Goal: Find specific page/section: Find specific page/section

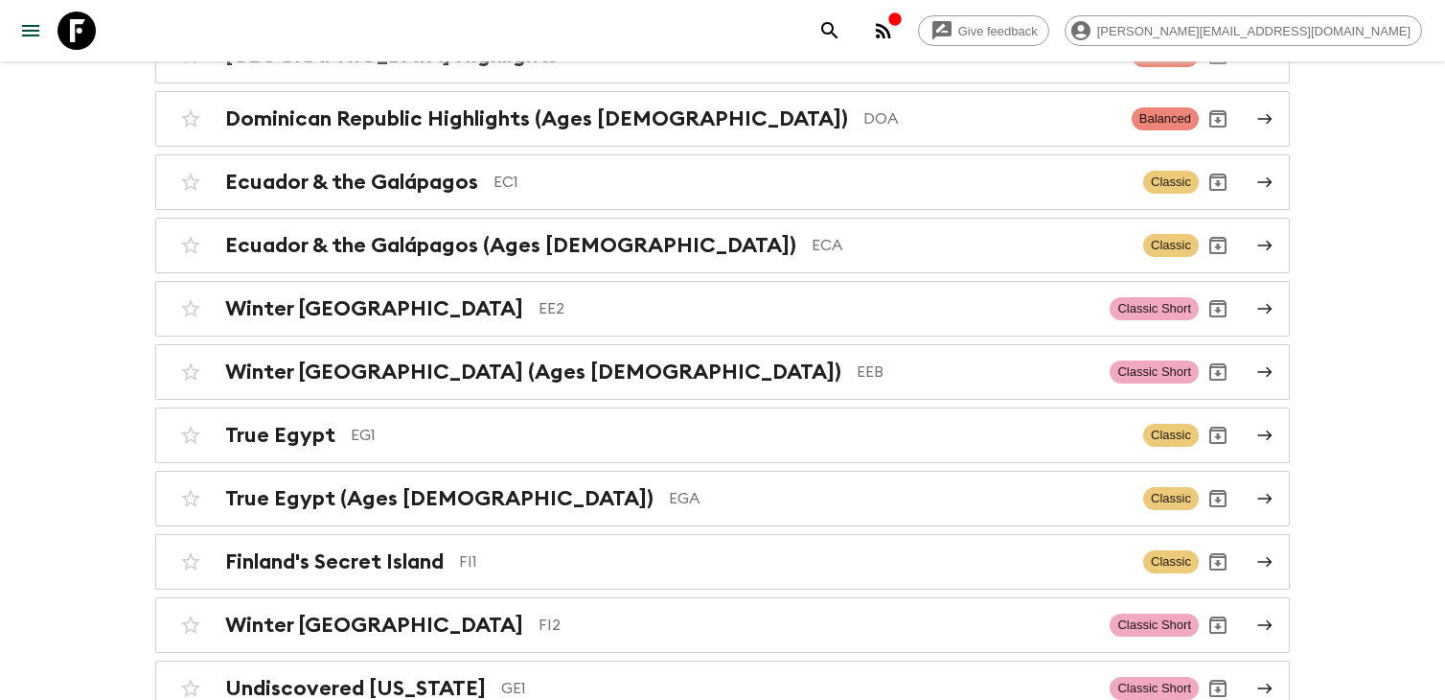
scroll to position [2231, 0]
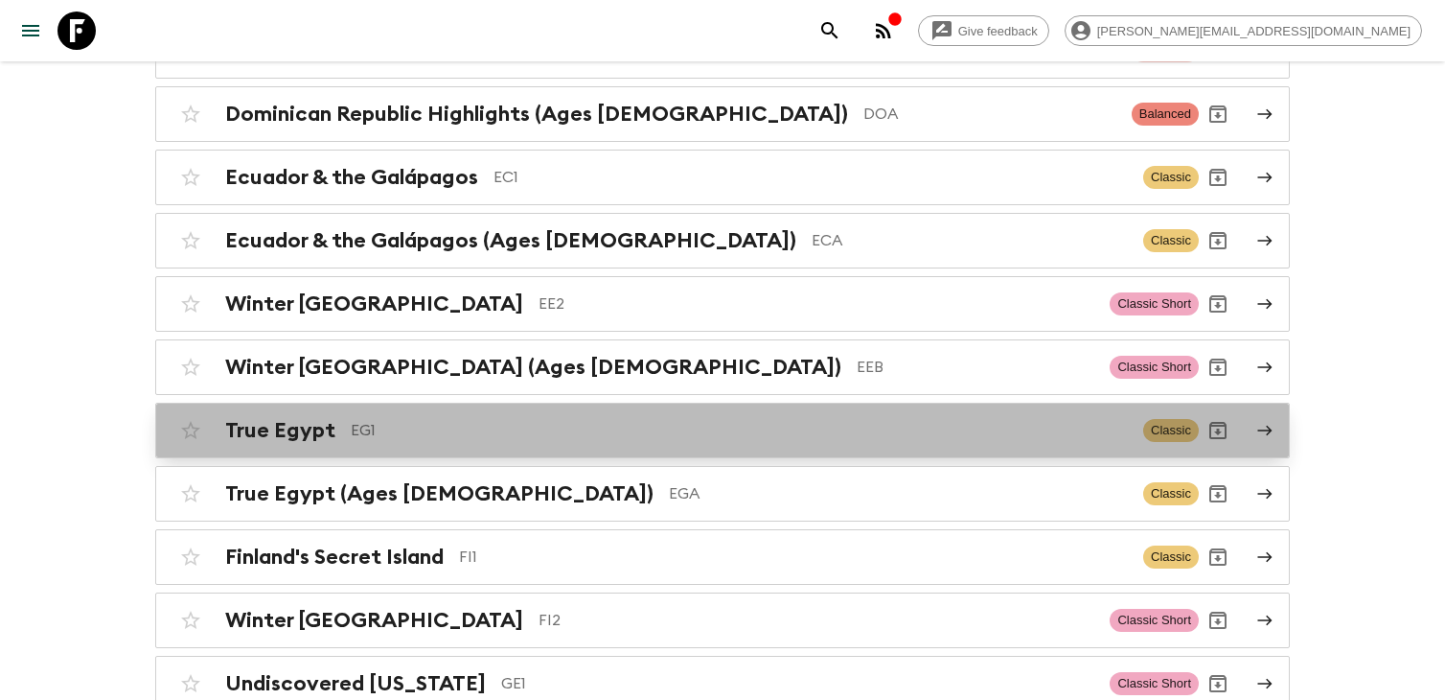
click at [652, 419] on p "EG1" at bounding box center [739, 430] width 777 height 23
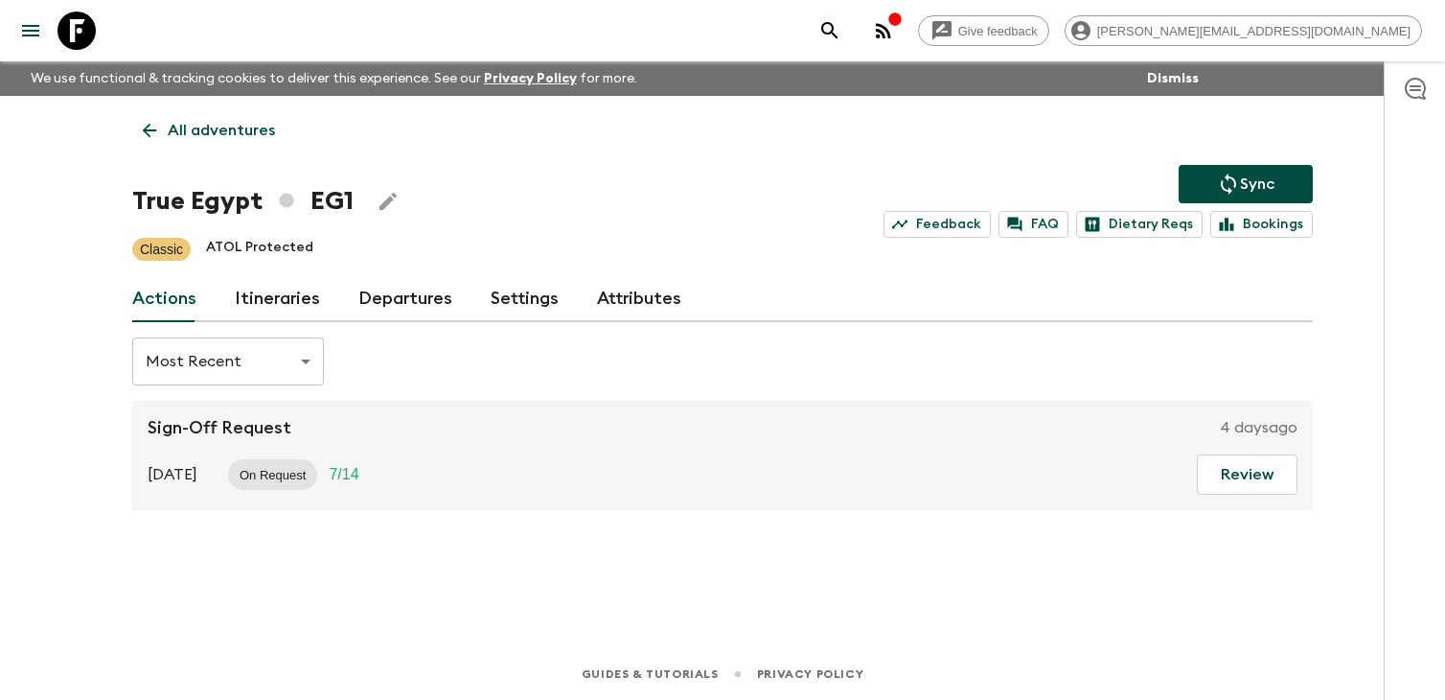
click at [209, 129] on p "All adventures" at bounding box center [221, 130] width 107 height 23
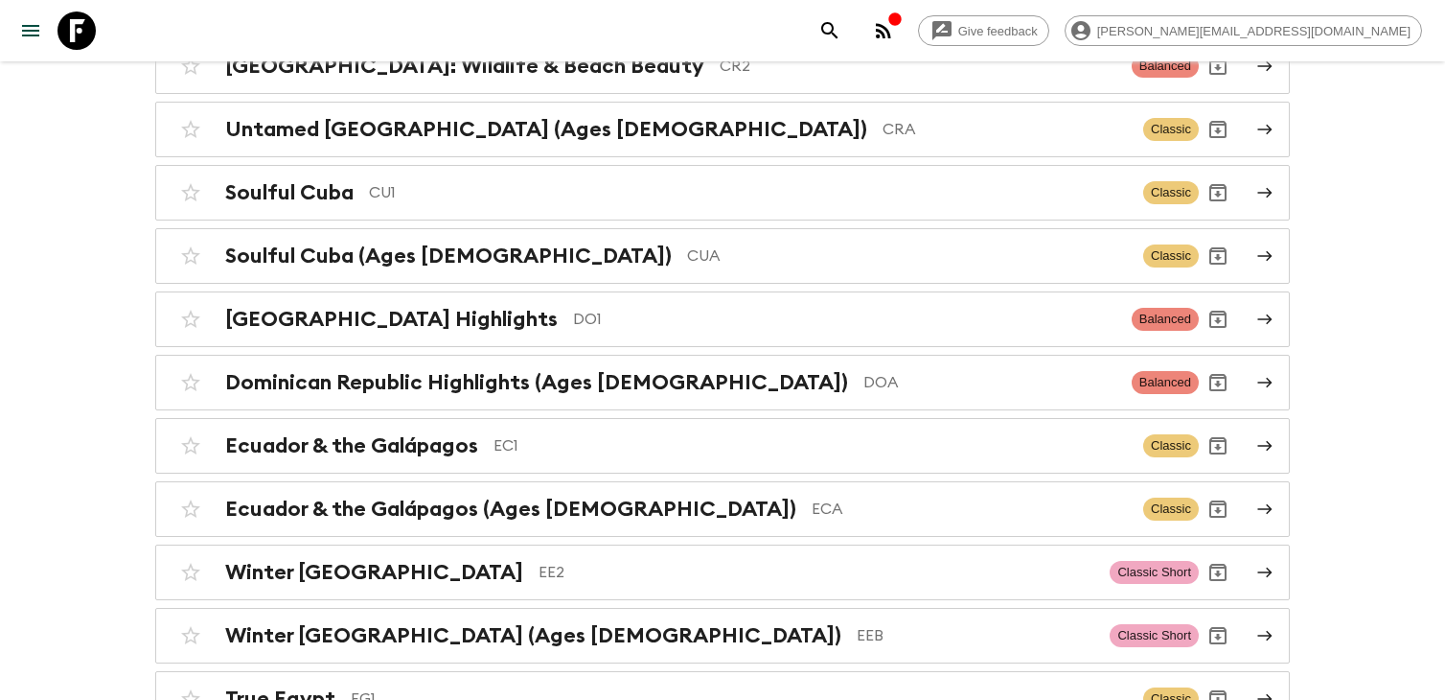
scroll to position [2166, 0]
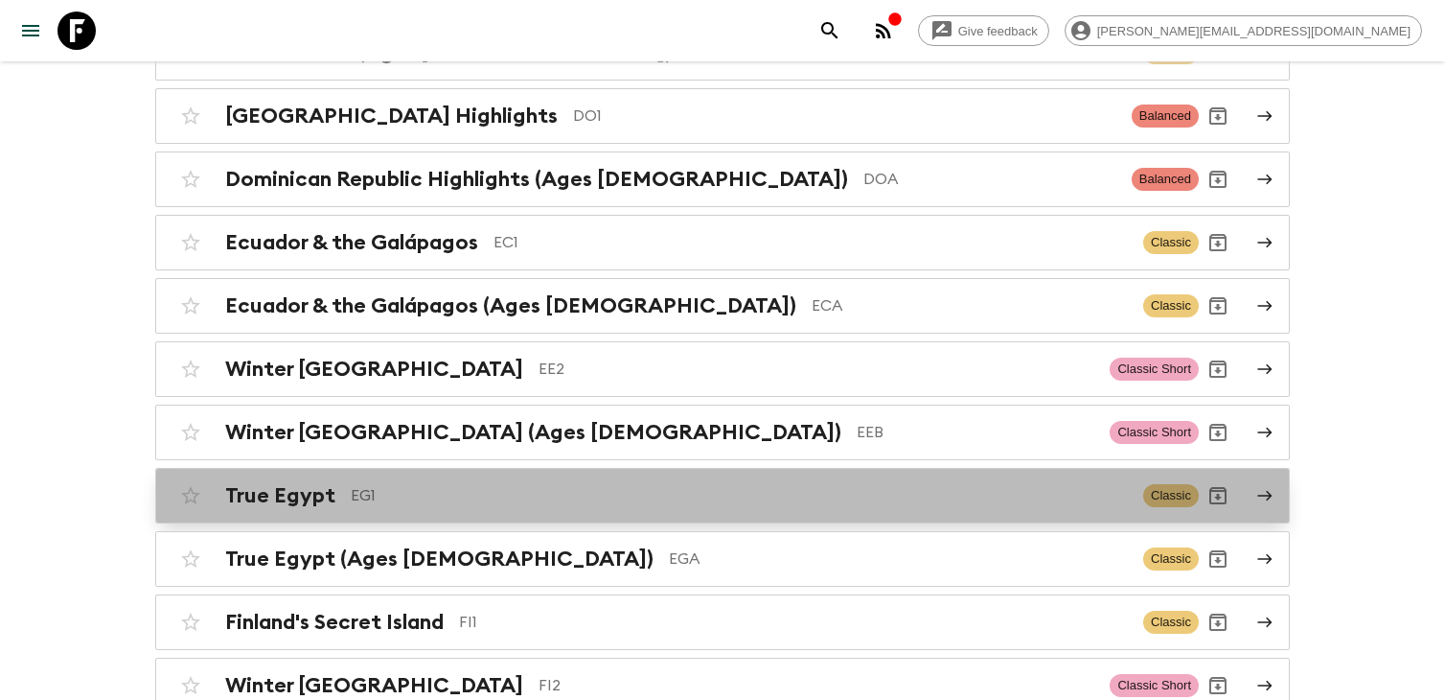
click at [580, 476] on div "True Egypt EG1 Classic" at bounding box center [685, 495] width 1027 height 38
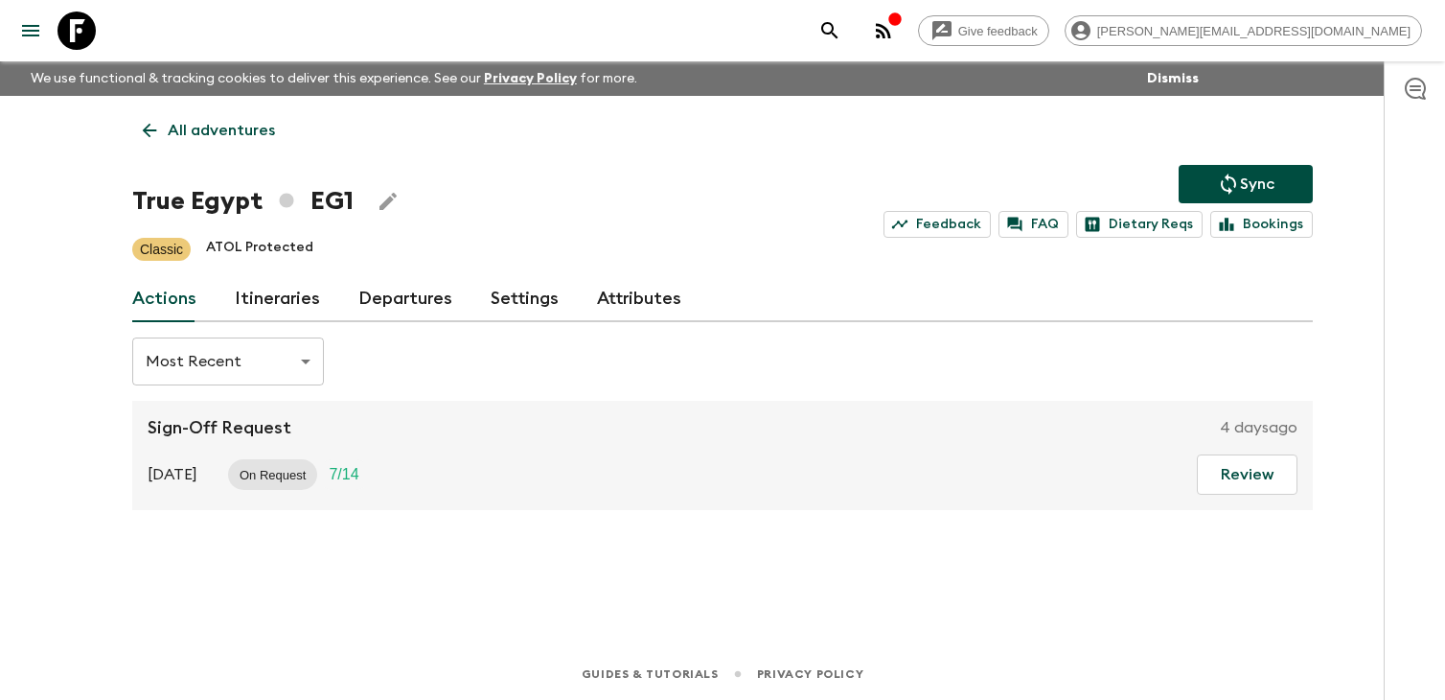
click at [470, 475] on div "[DATE] On Request 7 / 14 Review" at bounding box center [723, 474] width 1150 height 40
click at [594, 449] on div "Sign-Off Request [DATE] [DATE] On Request 7 / 14 Review" at bounding box center [722, 455] width 1181 height 109
click at [379, 301] on link "Departures" at bounding box center [405, 299] width 94 height 46
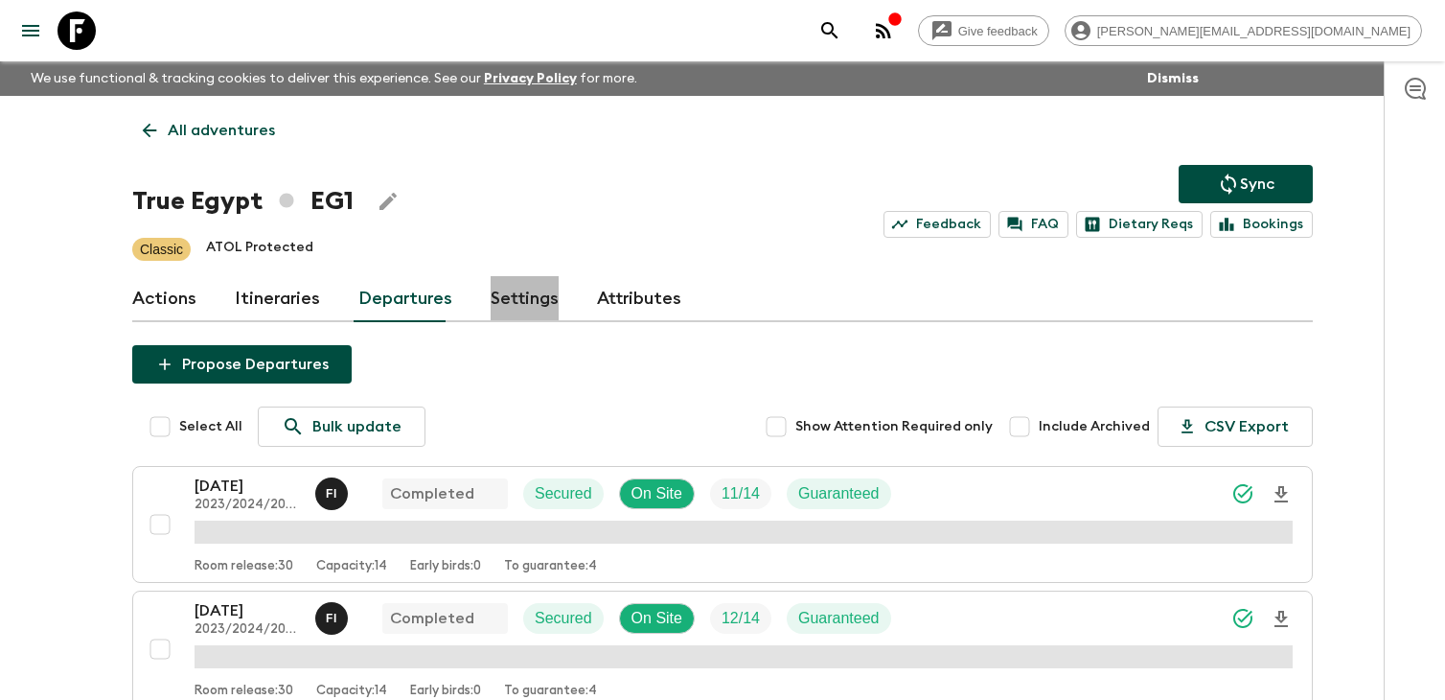
click at [525, 299] on link "Settings" at bounding box center [525, 299] width 68 height 46
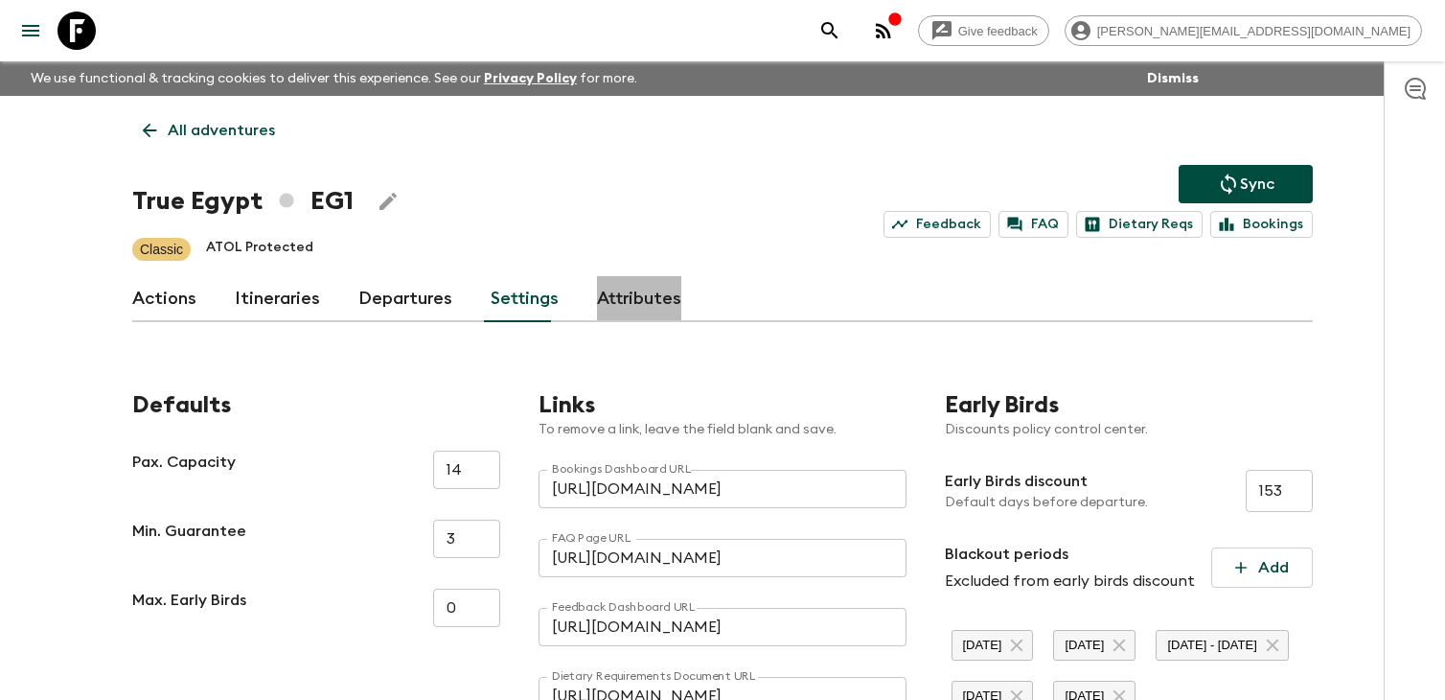
click at [643, 299] on link "Attributes" at bounding box center [639, 299] width 84 height 46
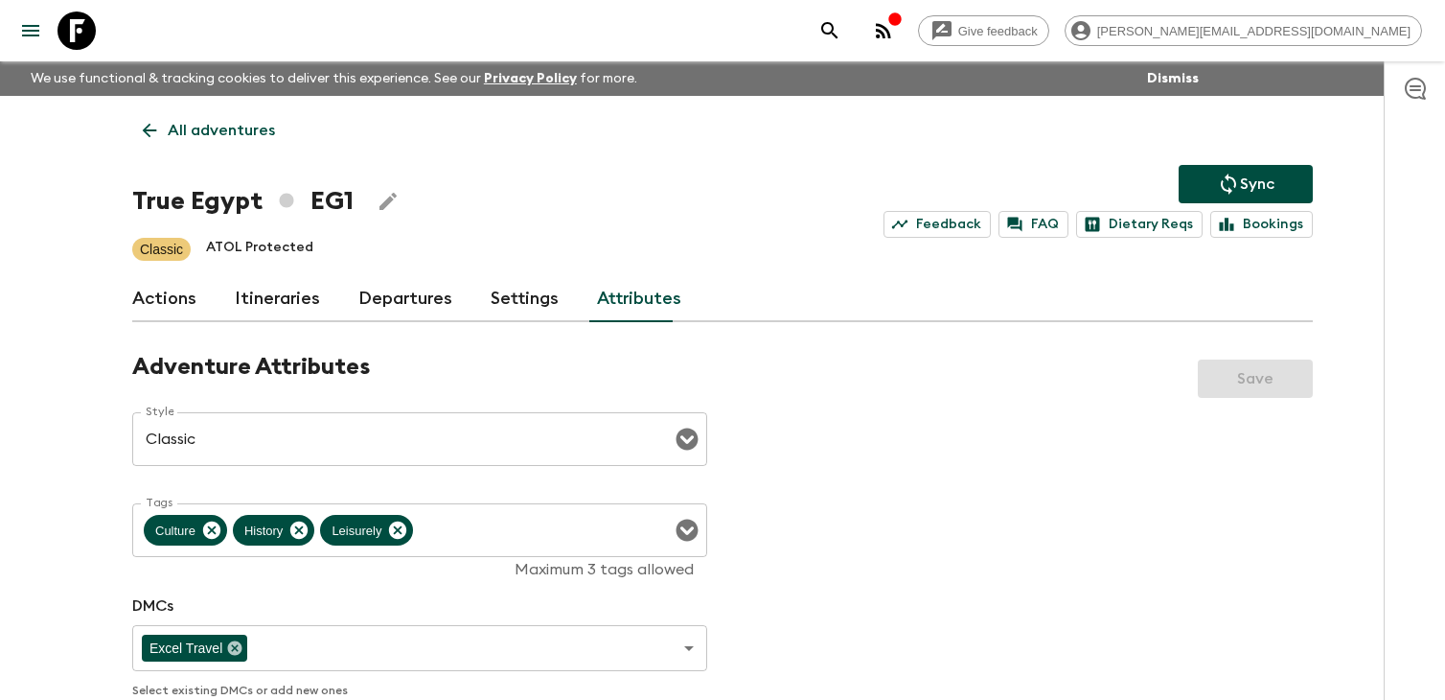
click at [393, 293] on link "Departures" at bounding box center [405, 299] width 94 height 46
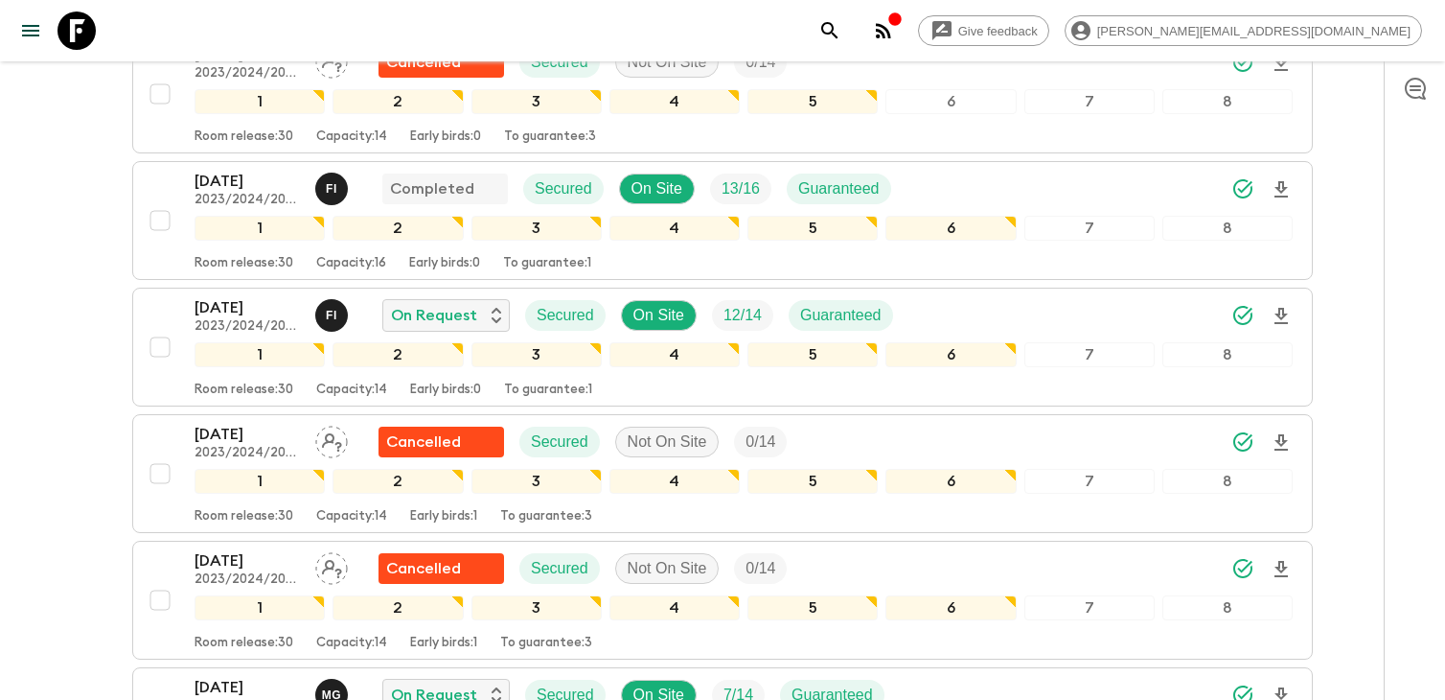
scroll to position [1299, 0]
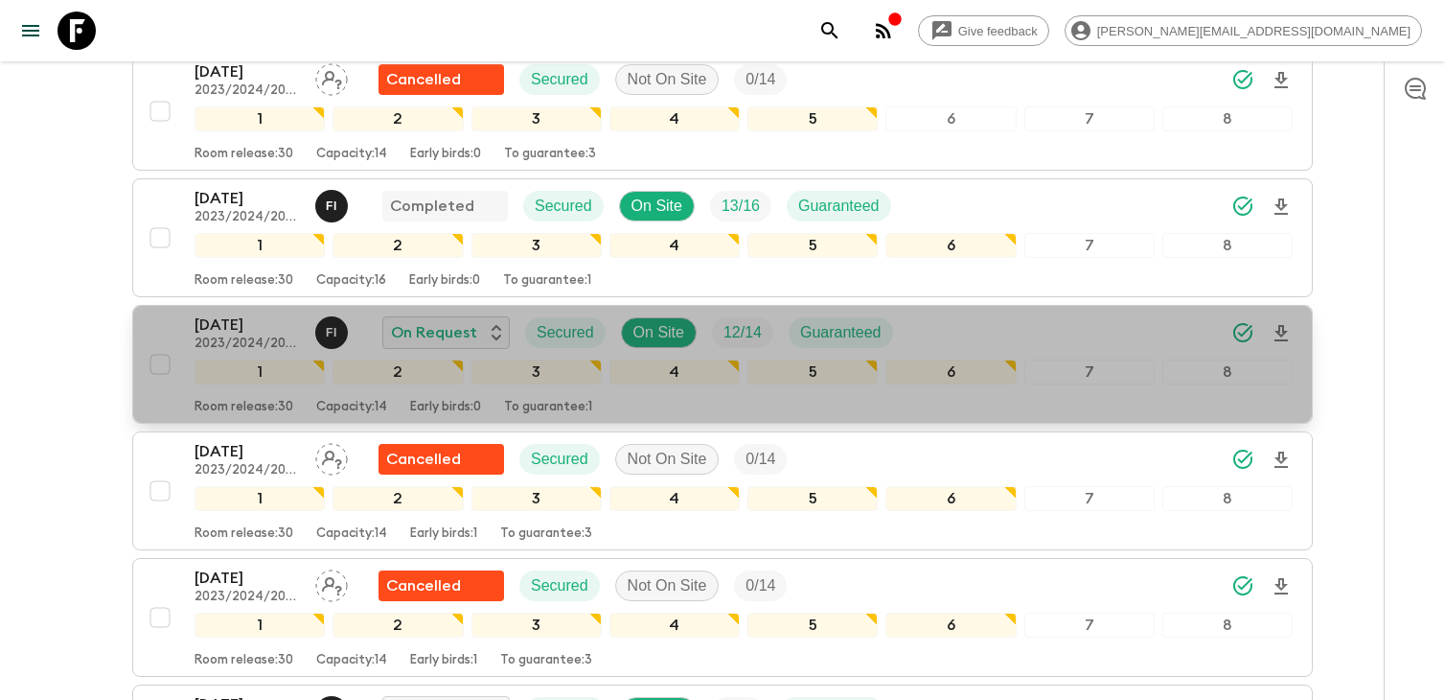
click at [1103, 330] on div "[DATE] 2023/2024/2025 F I On Request Secured On Site 12 / 14 Guaranteed" at bounding box center [744, 332] width 1098 height 38
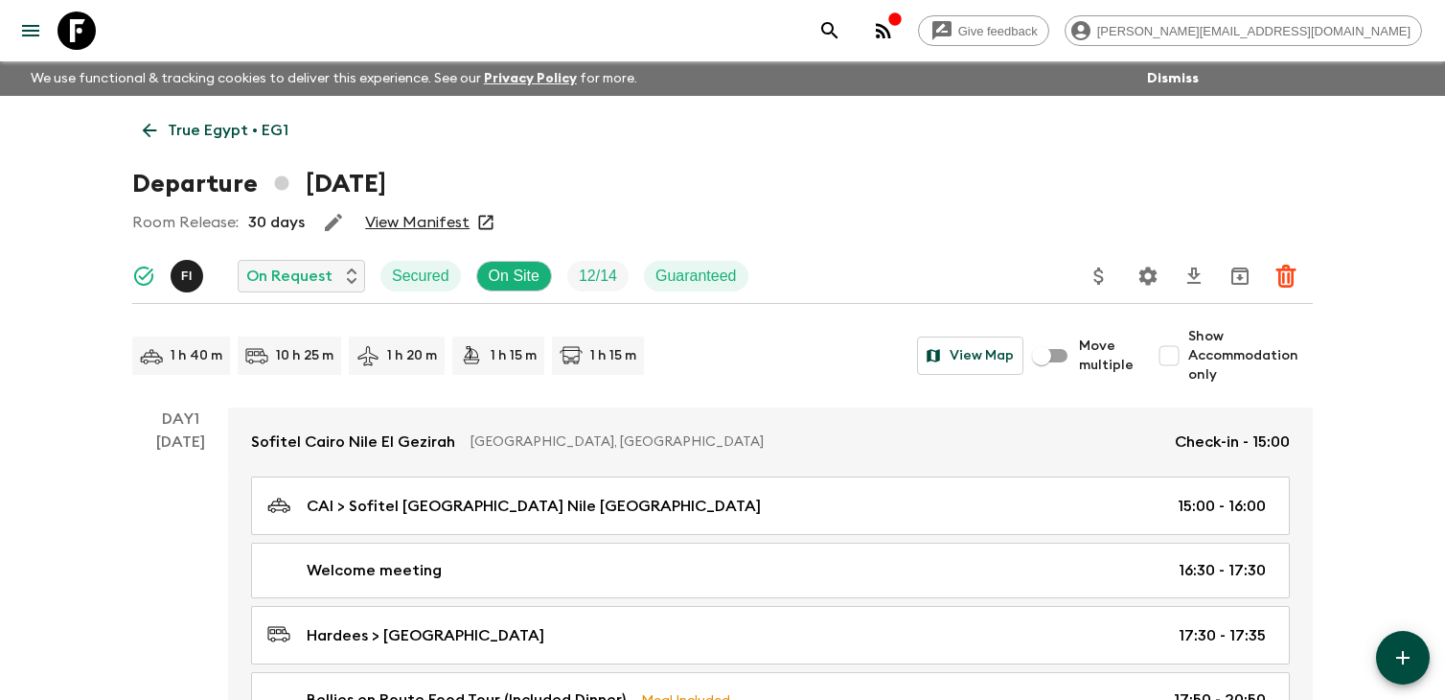
click at [428, 218] on link "View Manifest" at bounding box center [417, 222] width 104 height 19
